Goal: Task Accomplishment & Management: Complete application form

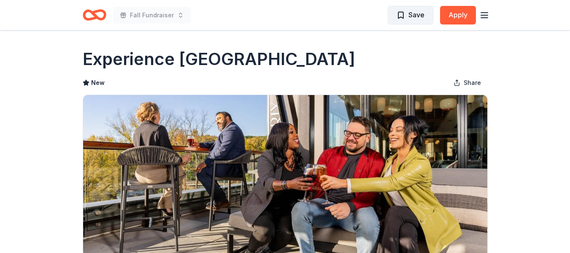
click at [401, 15] on span "Save" at bounding box center [411, 14] width 28 height 11
click at [483, 14] on icon "button" at bounding box center [484, 15] width 10 height 10
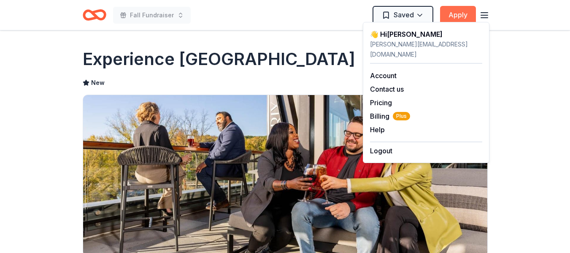
click at [457, 16] on button "Apply" at bounding box center [458, 15] width 36 height 19
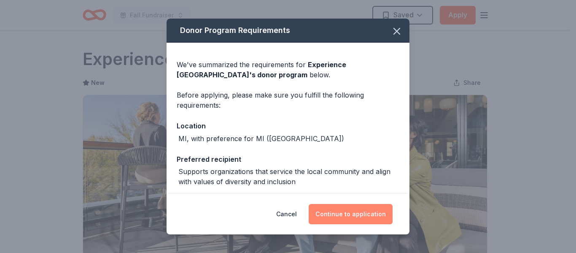
click at [354, 212] on button "Continue to application" at bounding box center [351, 214] width 84 height 20
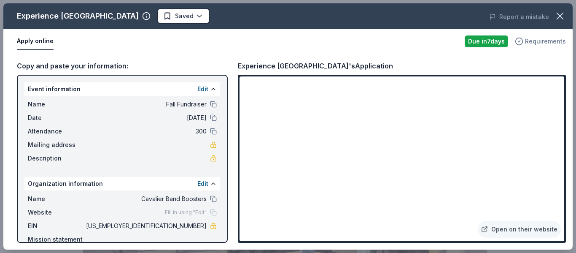
click at [521, 43] on icon "button" at bounding box center [519, 41] width 8 height 8
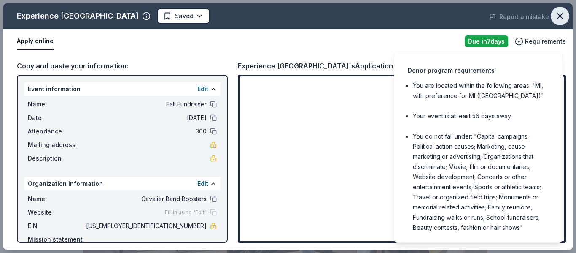
click at [562, 11] on icon "button" at bounding box center [560, 16] width 12 height 12
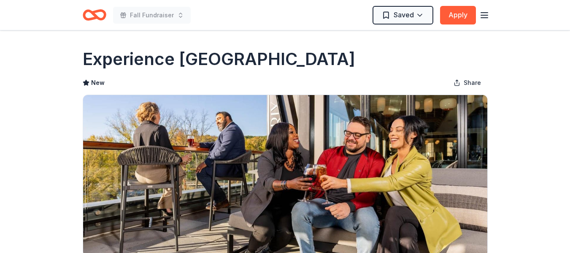
click at [483, 16] on icon "button" at bounding box center [484, 15] width 10 height 10
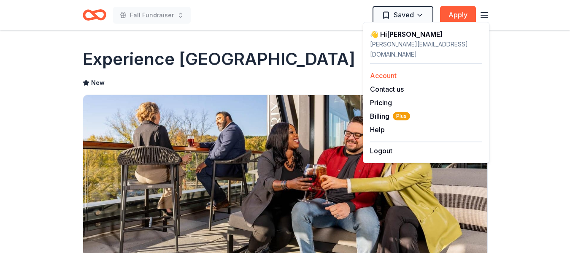
click at [393, 71] on link "Account" at bounding box center [383, 75] width 27 height 8
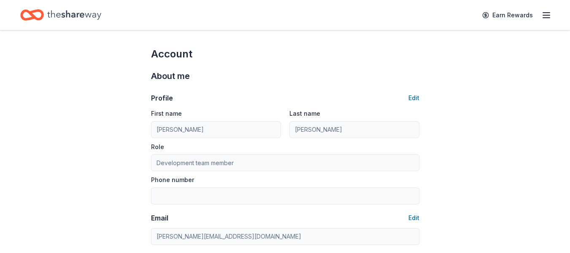
click at [545, 15] on line "button" at bounding box center [546, 15] width 7 height 0
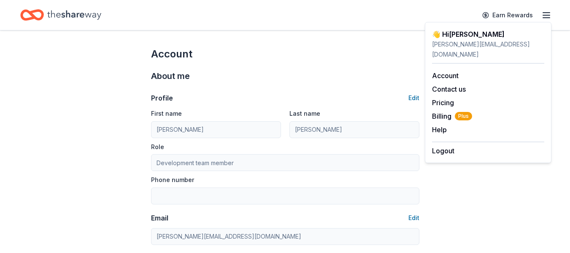
click at [85, 16] on icon "Home" at bounding box center [74, 14] width 54 height 17
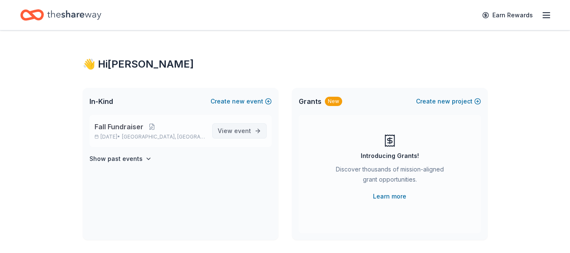
click at [230, 129] on span "View event" at bounding box center [234, 131] width 33 height 10
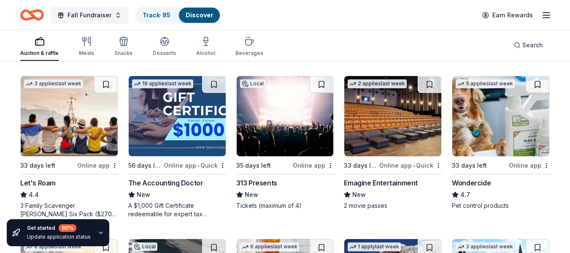
scroll to position [414, 0]
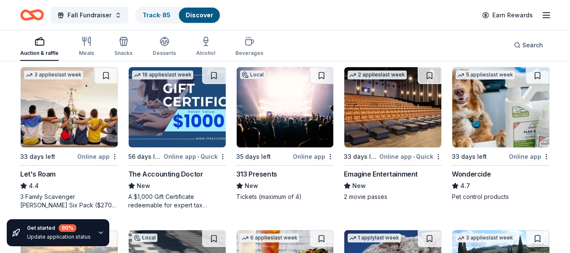
click at [380, 157] on div "33 days left Online app • Quick" at bounding box center [393, 156] width 98 height 11
click at [517, 44] on div "Search" at bounding box center [528, 45] width 29 height 10
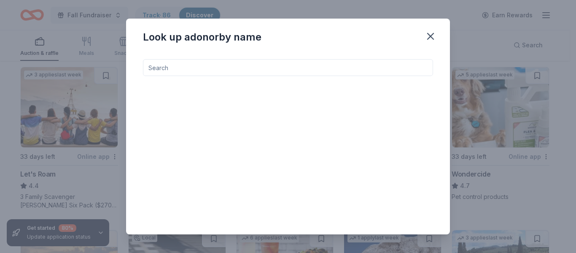
drag, startPoint x: 480, startPoint y: 36, endPoint x: 450, endPoint y: 35, distance: 30.4
click at [477, 36] on div "Look up a donor by name" at bounding box center [288, 126] width 576 height 253
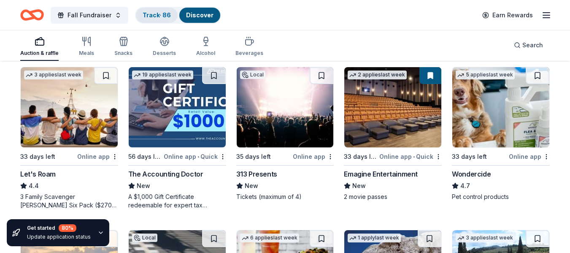
click at [158, 17] on link "Track · 86" at bounding box center [157, 14] width 28 height 7
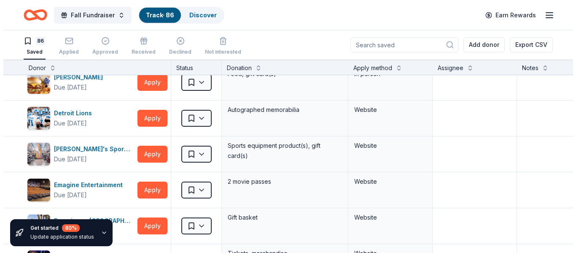
scroll to position [778, 0]
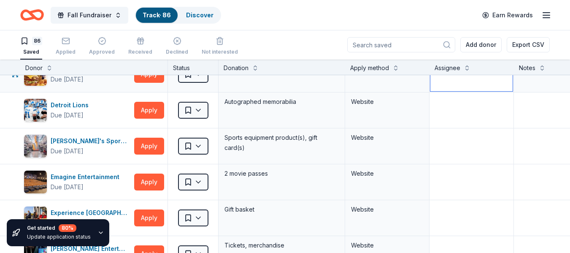
click at [459, 88] on textarea at bounding box center [471, 74] width 82 height 34
click at [140, 111] on button "Apply" at bounding box center [149, 110] width 30 height 17
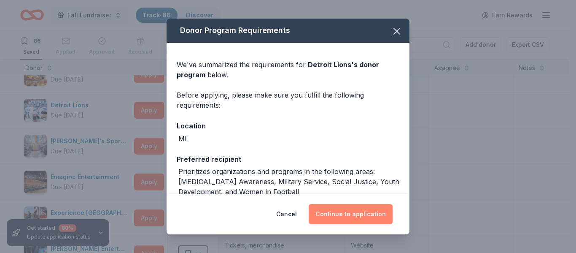
click at [368, 210] on button "Continue to application" at bounding box center [351, 214] width 84 height 20
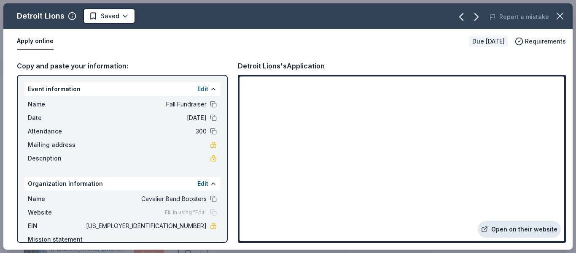
click at [525, 228] on link "Open on their website" at bounding box center [519, 229] width 83 height 17
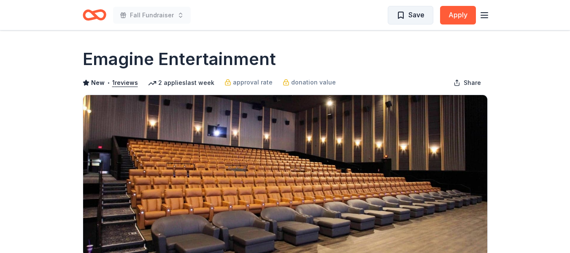
click at [402, 15] on span "Save" at bounding box center [411, 14] width 28 height 11
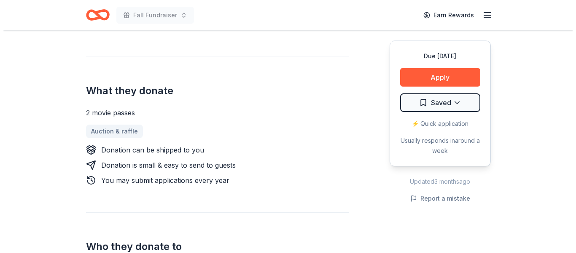
scroll to position [318, 0]
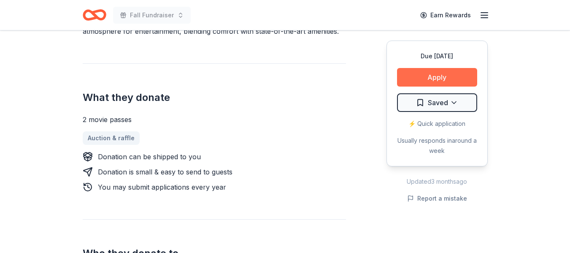
click at [452, 78] on button "Apply" at bounding box center [437, 77] width 80 height 19
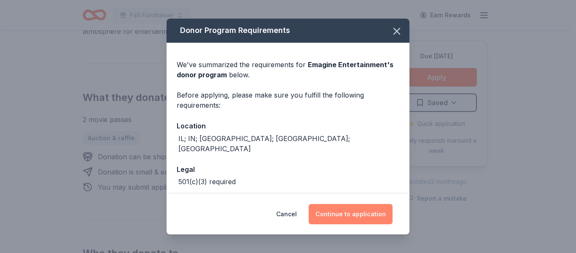
click at [366, 213] on button "Continue to application" at bounding box center [351, 214] width 84 height 20
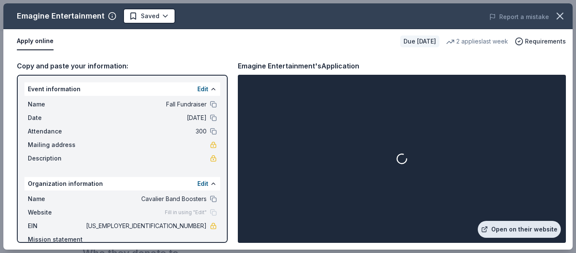
click at [513, 229] on link "Open on their website" at bounding box center [519, 229] width 83 height 17
